Goal: Task Accomplishment & Management: Use online tool/utility

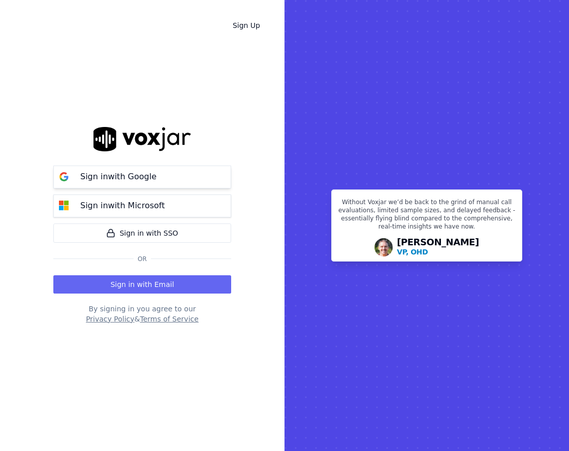
click at [215, 183] on button "Sign in with Google" at bounding box center [142, 177] width 178 height 23
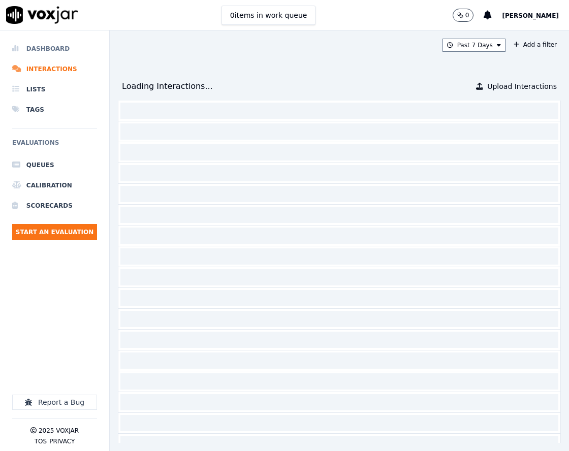
click at [69, 51] on li "Dashboard" at bounding box center [54, 49] width 85 height 20
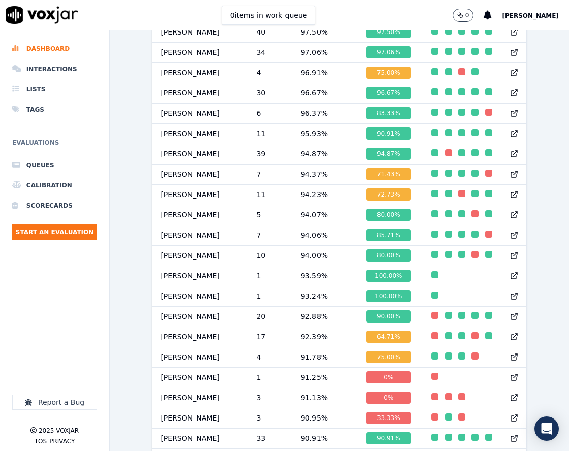
scroll to position [594, 0]
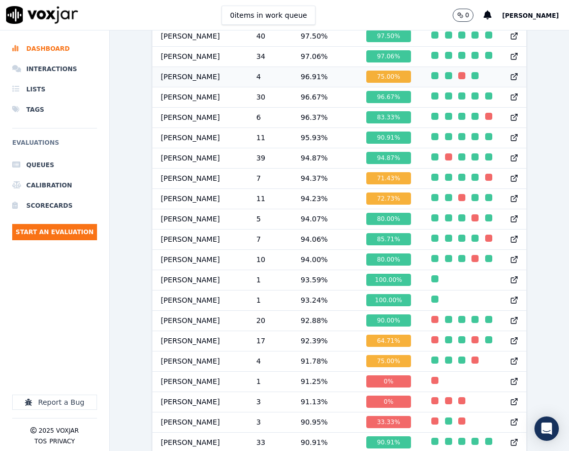
click at [304, 82] on td "96.91 %" at bounding box center [324, 77] width 65 height 20
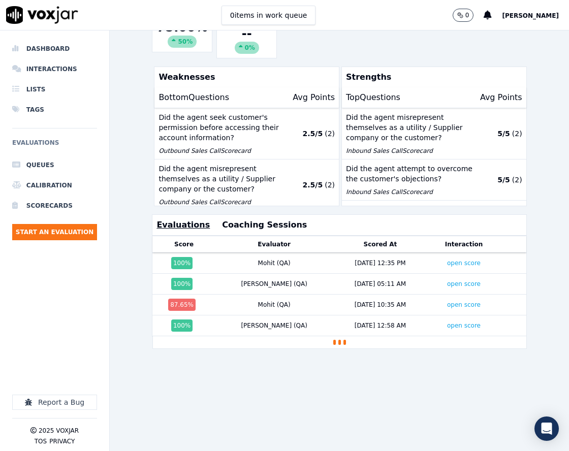
scroll to position [244, 0]
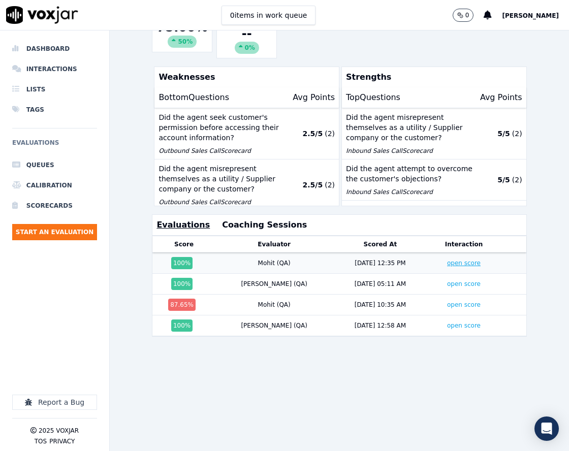
click at [447, 259] on link "open score" at bounding box center [464, 262] width 34 height 7
click at [447, 280] on link "open score" at bounding box center [464, 283] width 34 height 7
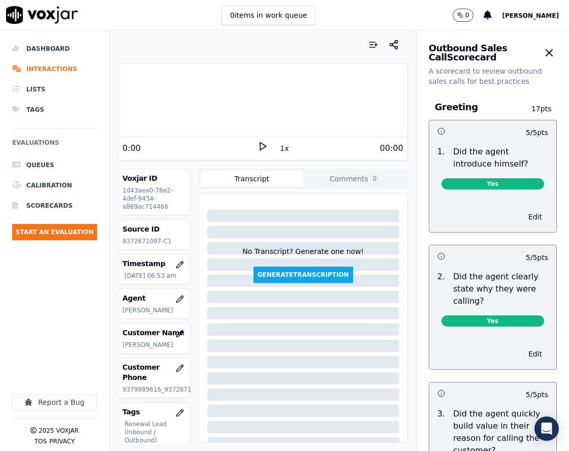
click at [146, 240] on p "9372671097-C1" at bounding box center [153, 241] width 63 height 8
copy p "9372671097"
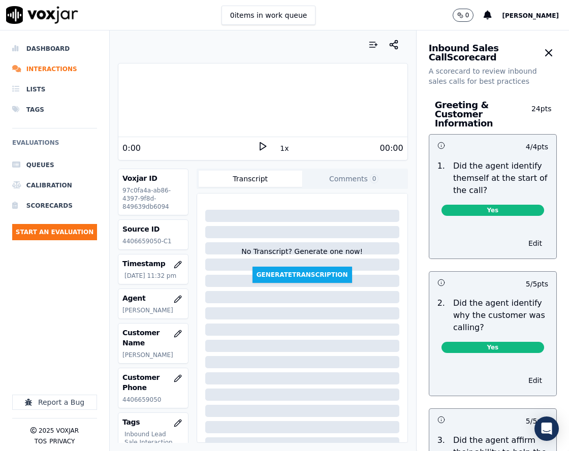
click at [140, 241] on p "4406659050-C1" at bounding box center [152, 241] width 61 height 8
copy p "4406659050"
